Goal: Task Accomplishment & Management: Use online tool/utility

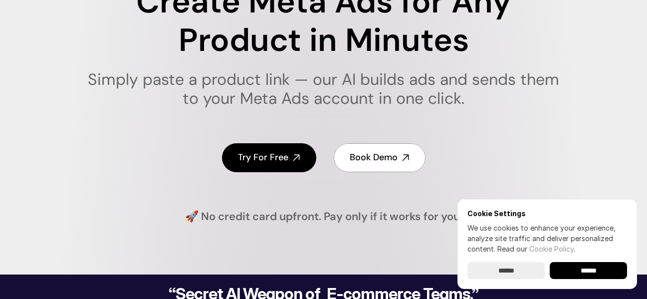
scroll to position [150, 0]
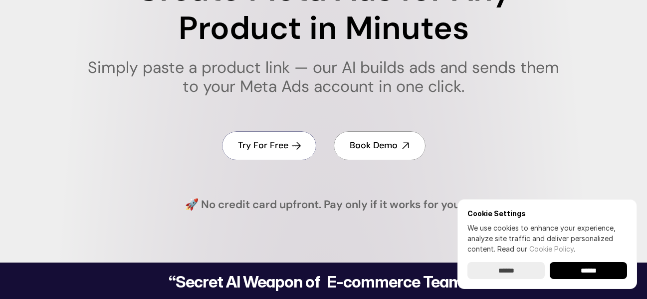
click at [293, 145] on icon at bounding box center [296, 145] width 11 height 11
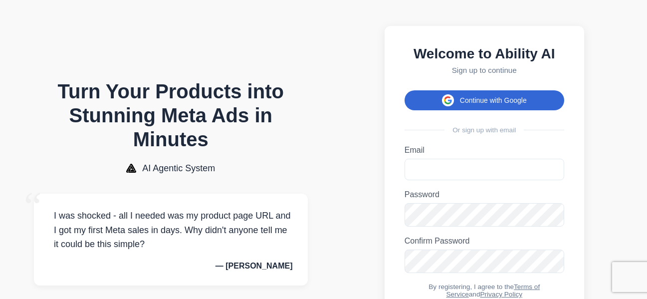
click at [470, 100] on button "Continue with Google" at bounding box center [485, 100] width 160 height 20
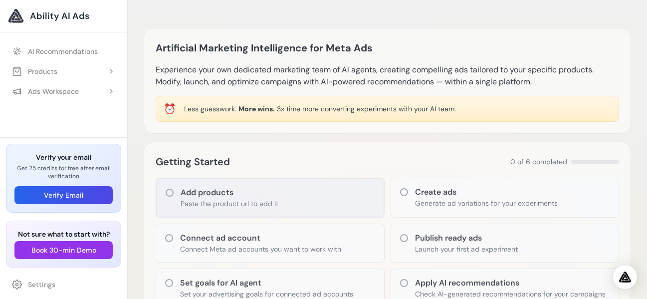
click at [202, 195] on h3 "Add products" at bounding box center [230, 193] width 98 height 12
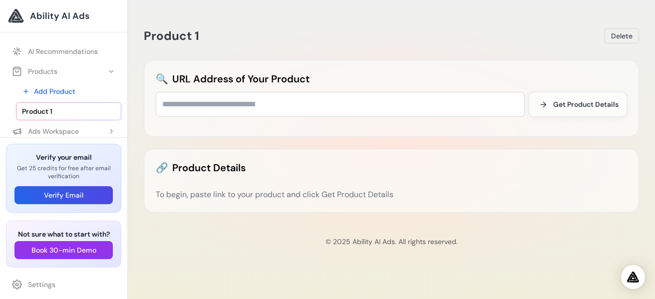
click at [57, 11] on span "Ability AI Ads" at bounding box center [59, 16] width 59 height 14
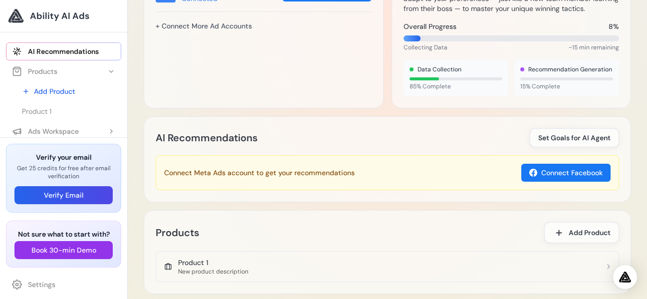
scroll to position [409, 0]
